Goal: Obtain resource: Download file/media

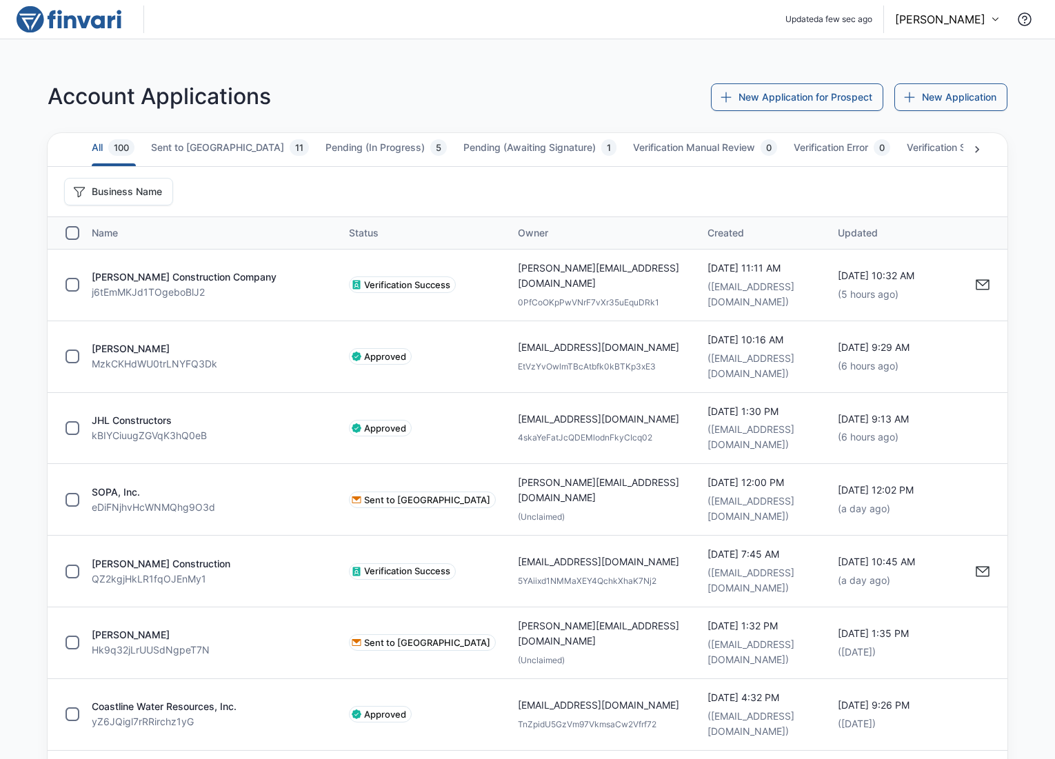
click at [880, 26] on p "[PERSON_NAME]" at bounding box center [940, 19] width 90 height 17
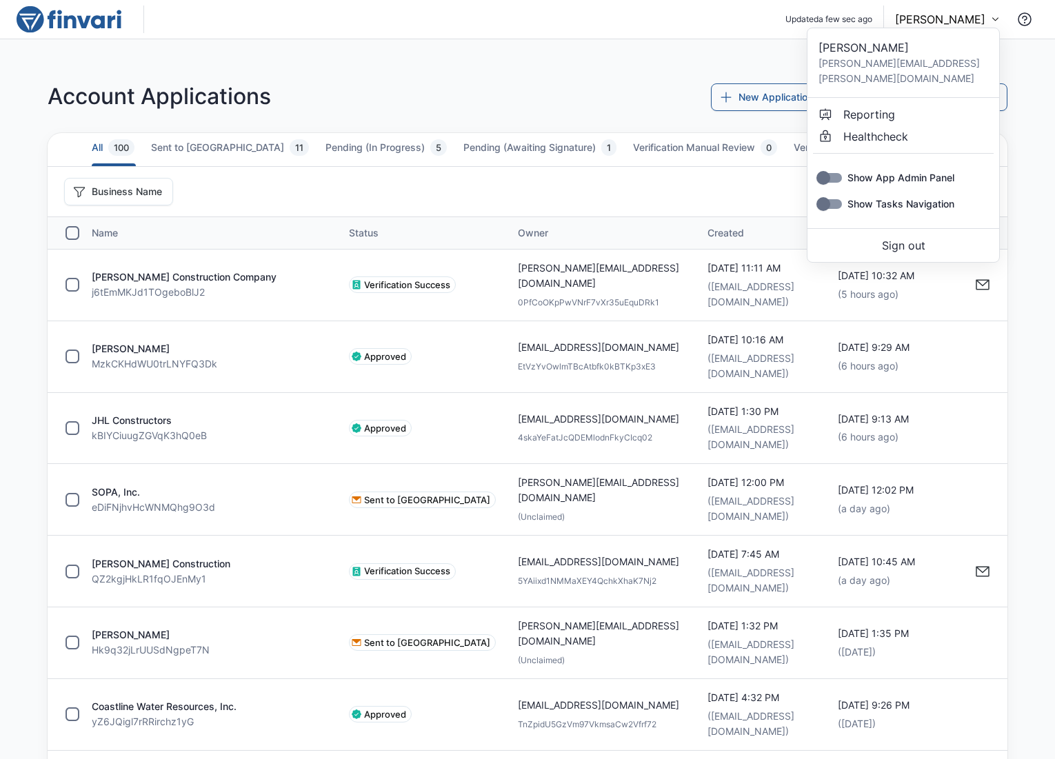
click at [873, 103] on link "Reporting" at bounding box center [903, 114] width 181 height 22
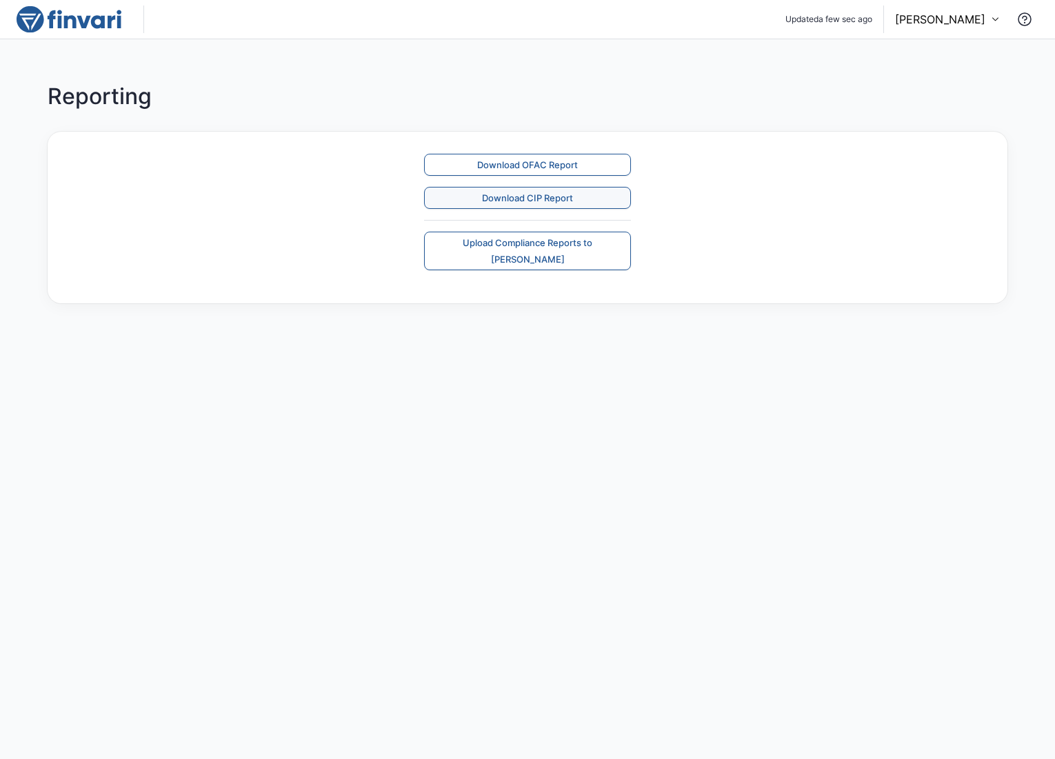
click at [597, 199] on button "Download CIP Report" at bounding box center [527, 198] width 207 height 22
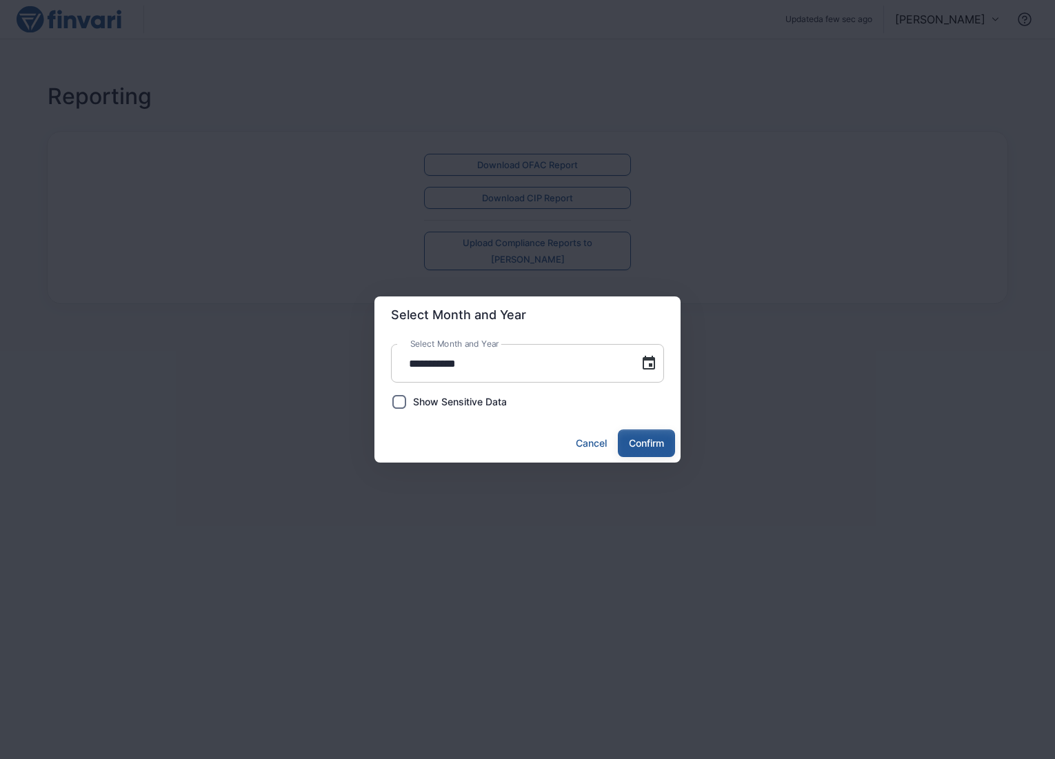
click at [654, 448] on button "Confirm" at bounding box center [646, 443] width 57 height 28
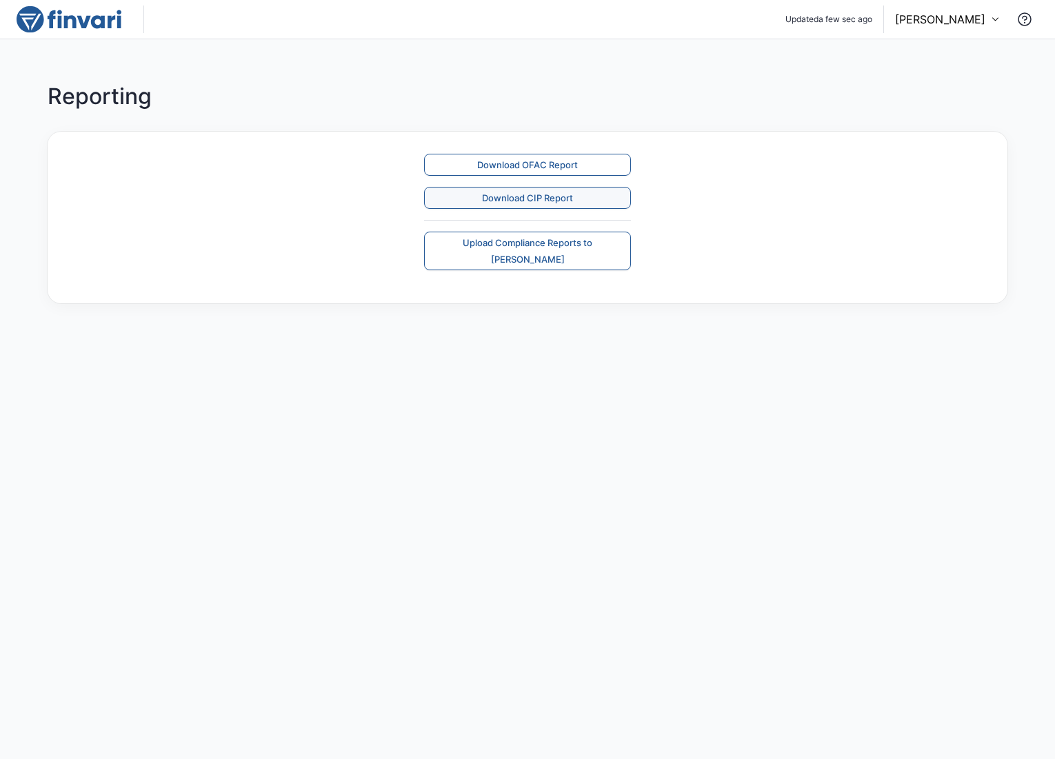
click at [550, 198] on button "Download CIP Report" at bounding box center [527, 198] width 207 height 22
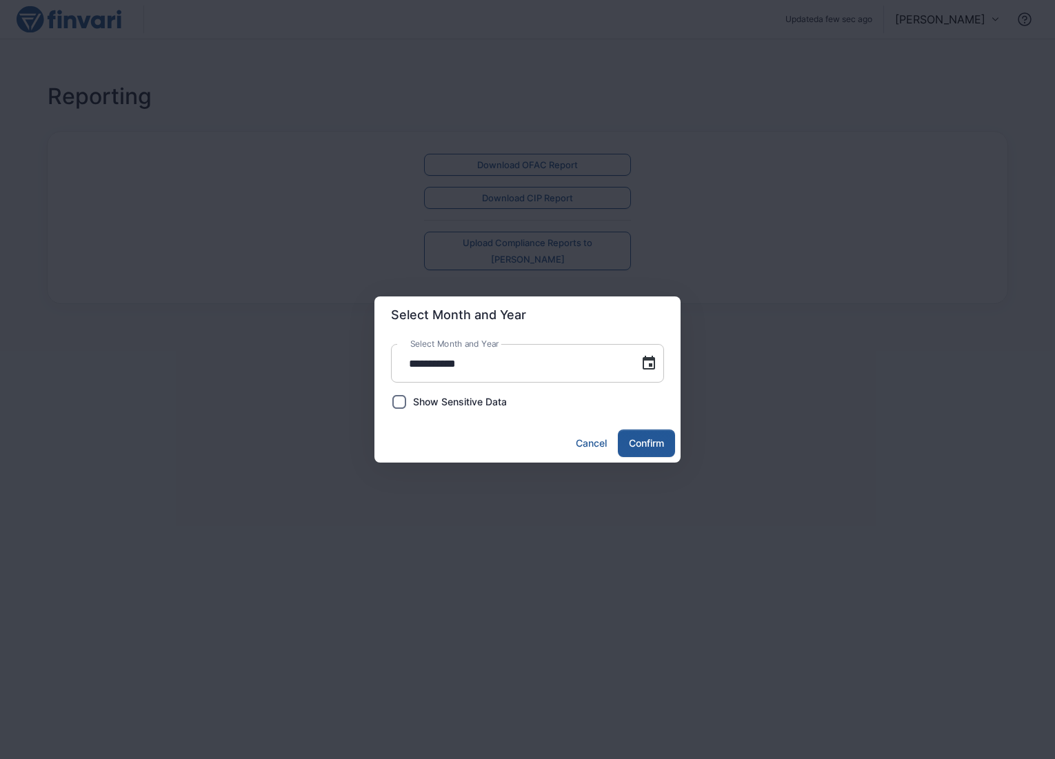
click at [456, 407] on span "Show Sensitive Data" at bounding box center [460, 401] width 94 height 15
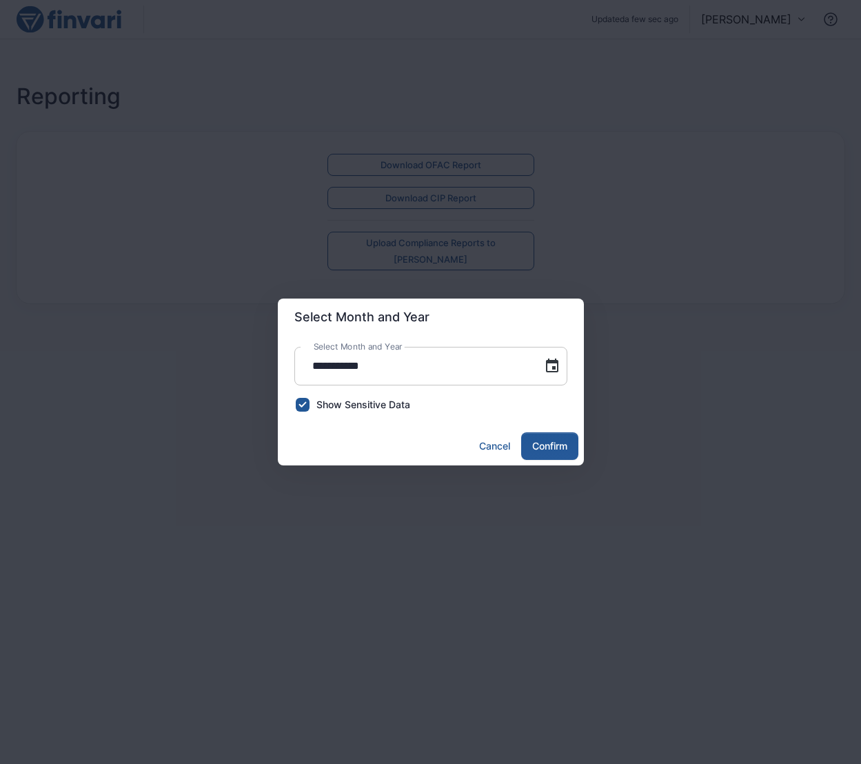
click at [356, 403] on span "Show Sensitive Data" at bounding box center [363, 404] width 94 height 15
click at [346, 403] on span "Show Sensitive Data" at bounding box center [363, 404] width 94 height 15
click at [500, 442] on button "Cancel" at bounding box center [495, 446] width 42 height 28
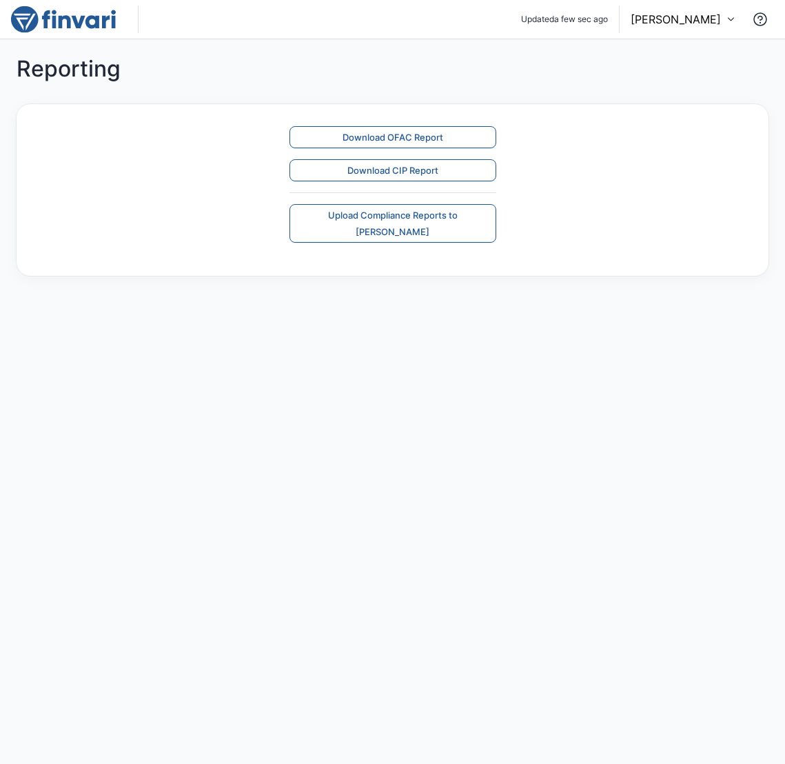
click at [407, 233] on div "Download OFAC Report Download CIP Report Upload Compliance Reports to Sutton" at bounding box center [392, 184] width 719 height 139
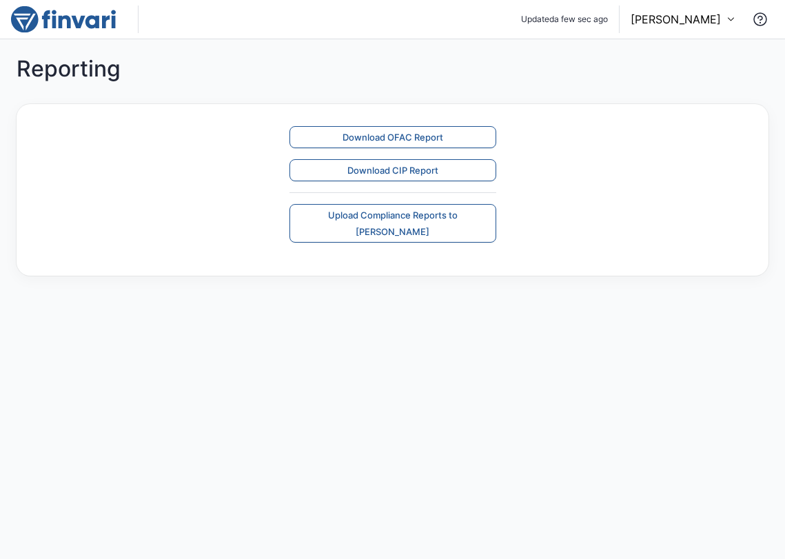
click at [410, 318] on main "Reporting Download OFAC Report Download CIP Report Upload Compliance Reports to…" at bounding box center [392, 299] width 785 height 520
click at [246, 275] on div "Reporting Download OFAC Report Download CIP Report Upload Compliance Reports to…" at bounding box center [392, 165] width 785 height 253
click at [224, 294] on main "Reporting Download OFAC Report Download CIP Report Upload Compliance Reports to…" at bounding box center [392, 299] width 785 height 520
